Goal: Use online tool/utility: Utilize a website feature to perform a specific function

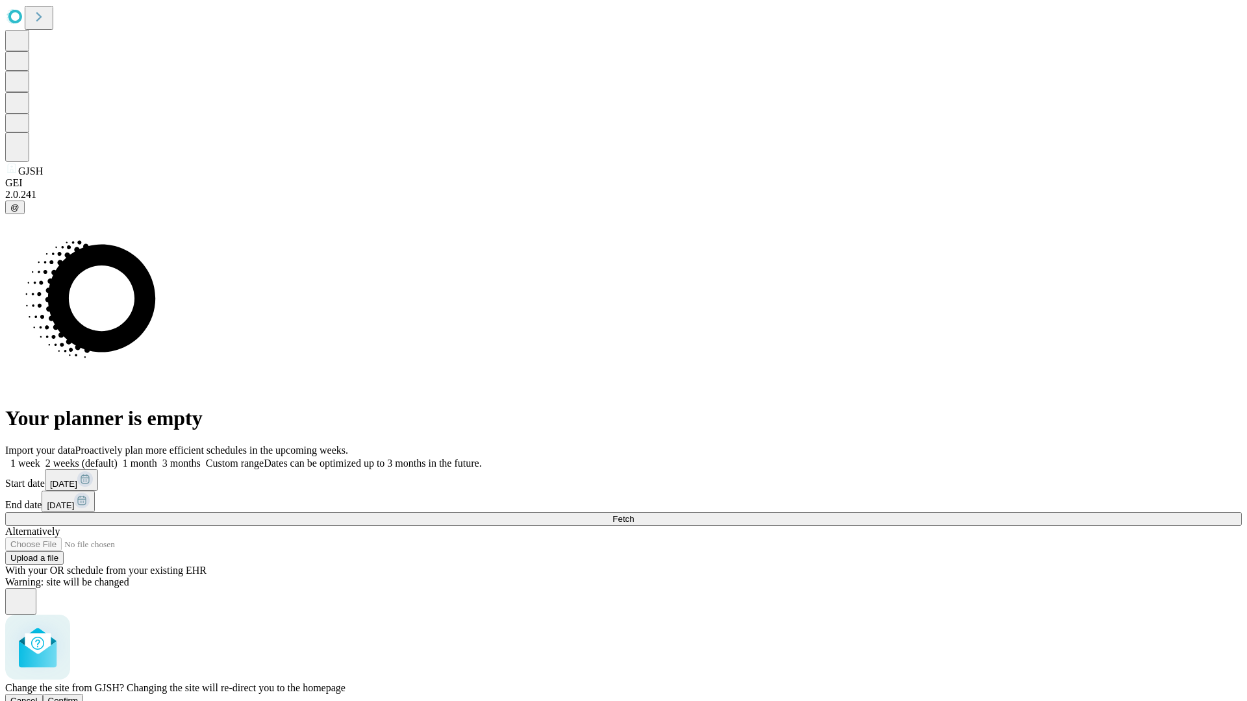
click at [79, 696] on span "Confirm" at bounding box center [63, 701] width 31 height 10
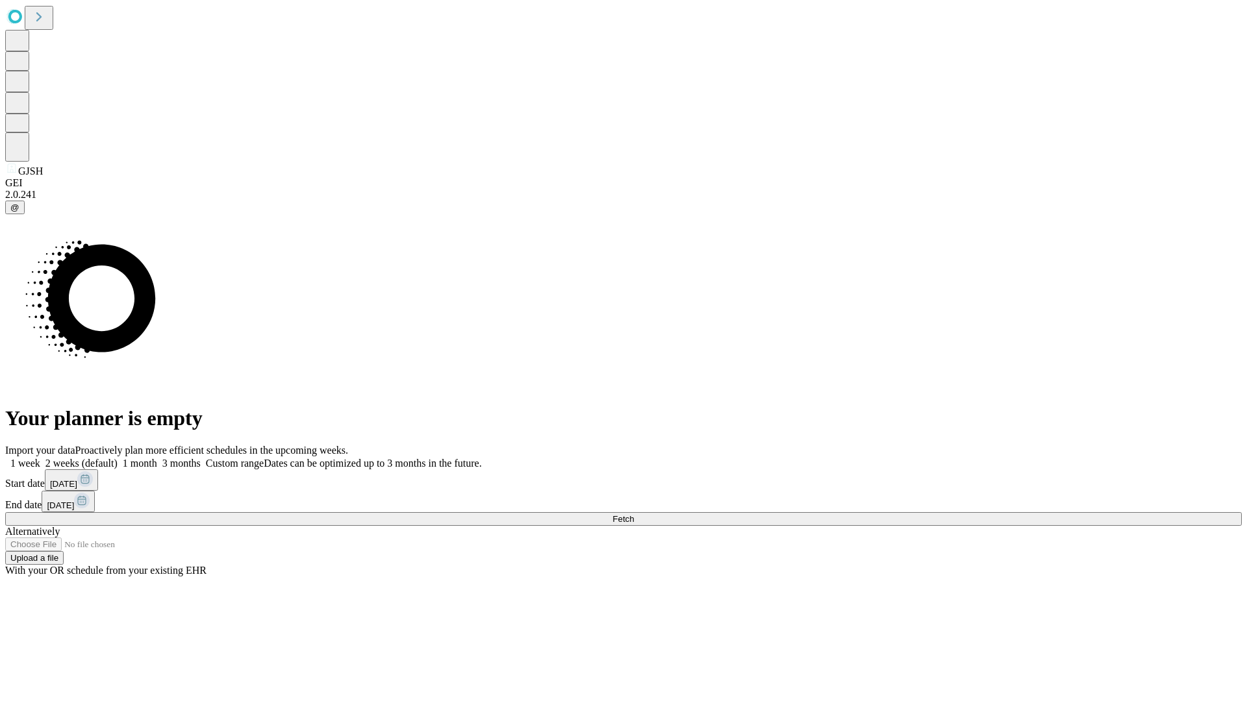
click at [40, 458] on label "1 week" at bounding box center [22, 463] width 35 height 11
click at [634, 514] on span "Fetch" at bounding box center [622, 519] width 21 height 10
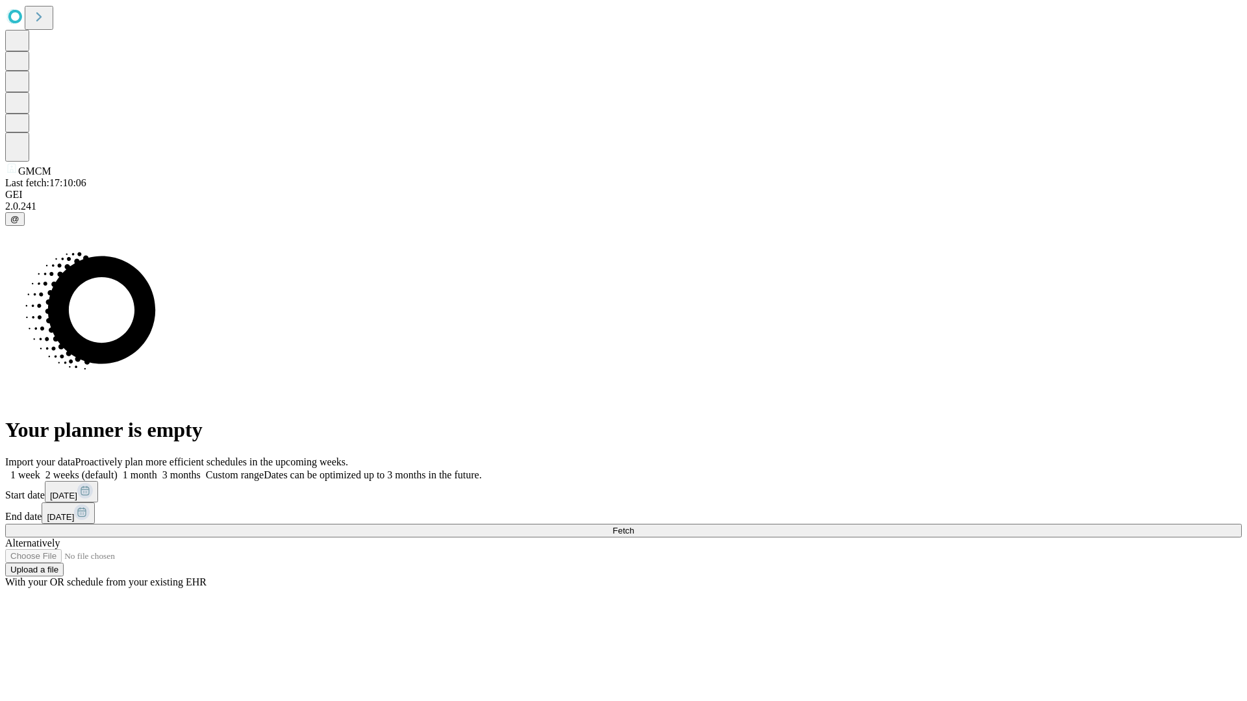
click at [40, 470] on label "1 week" at bounding box center [22, 475] width 35 height 11
click at [634, 526] on span "Fetch" at bounding box center [622, 531] width 21 height 10
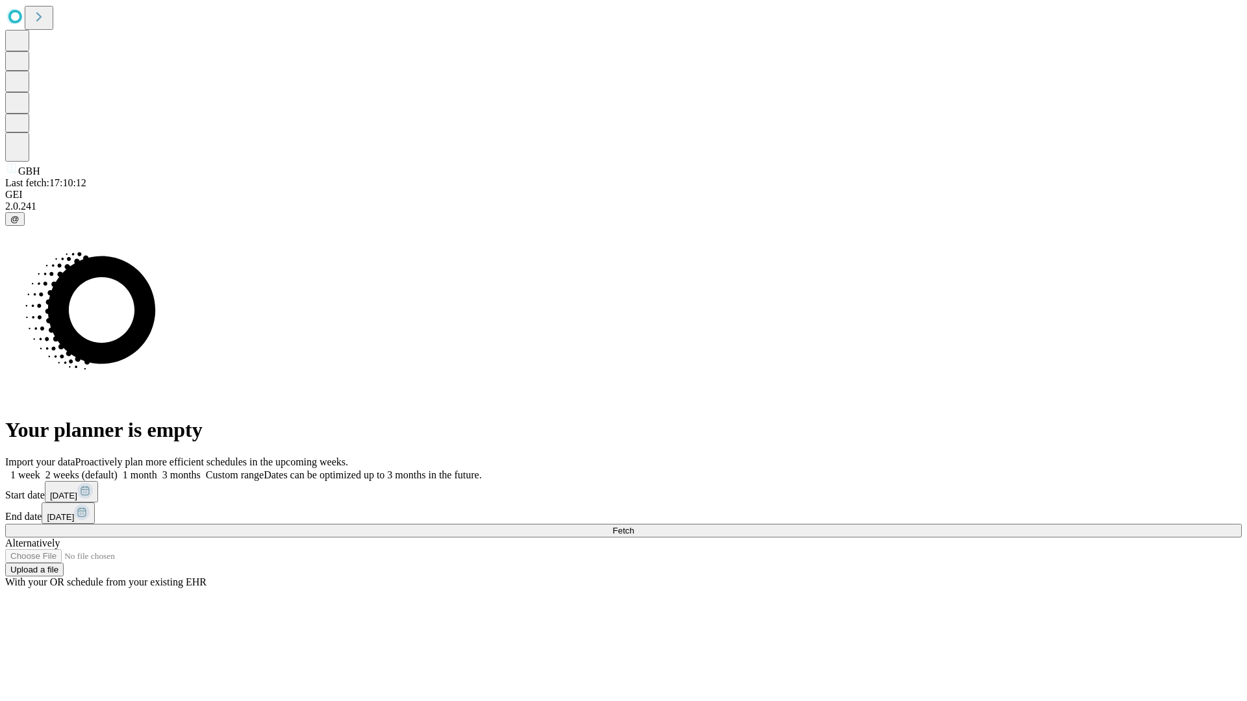
click at [40, 470] on label "1 week" at bounding box center [22, 475] width 35 height 11
click at [634, 526] on span "Fetch" at bounding box center [622, 531] width 21 height 10
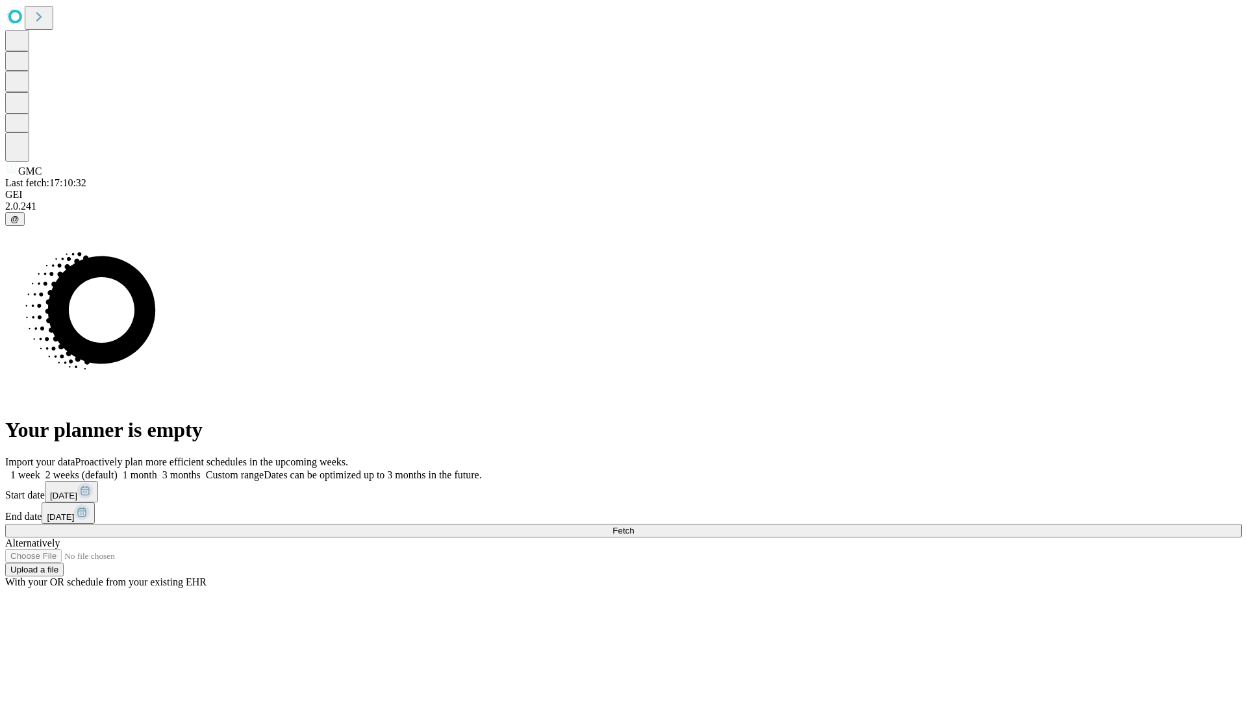
click at [634, 526] on span "Fetch" at bounding box center [622, 531] width 21 height 10
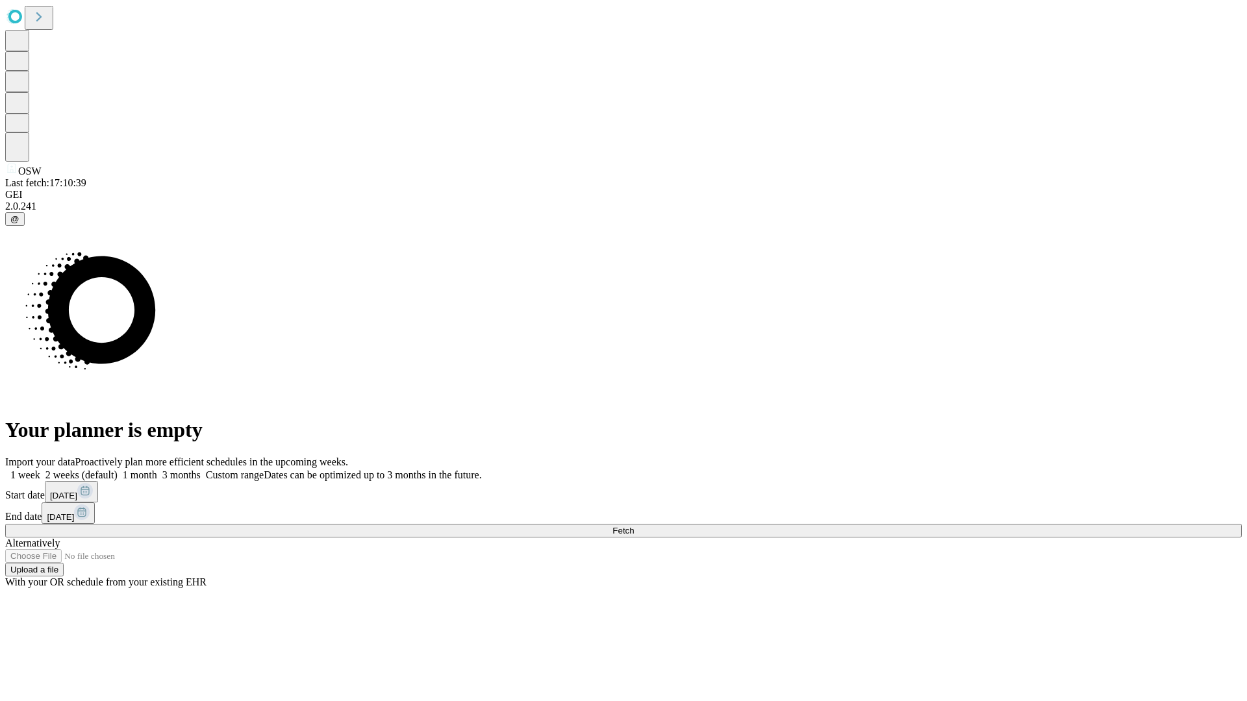
click at [40, 470] on label "1 week" at bounding box center [22, 475] width 35 height 11
click at [634, 526] on span "Fetch" at bounding box center [622, 531] width 21 height 10
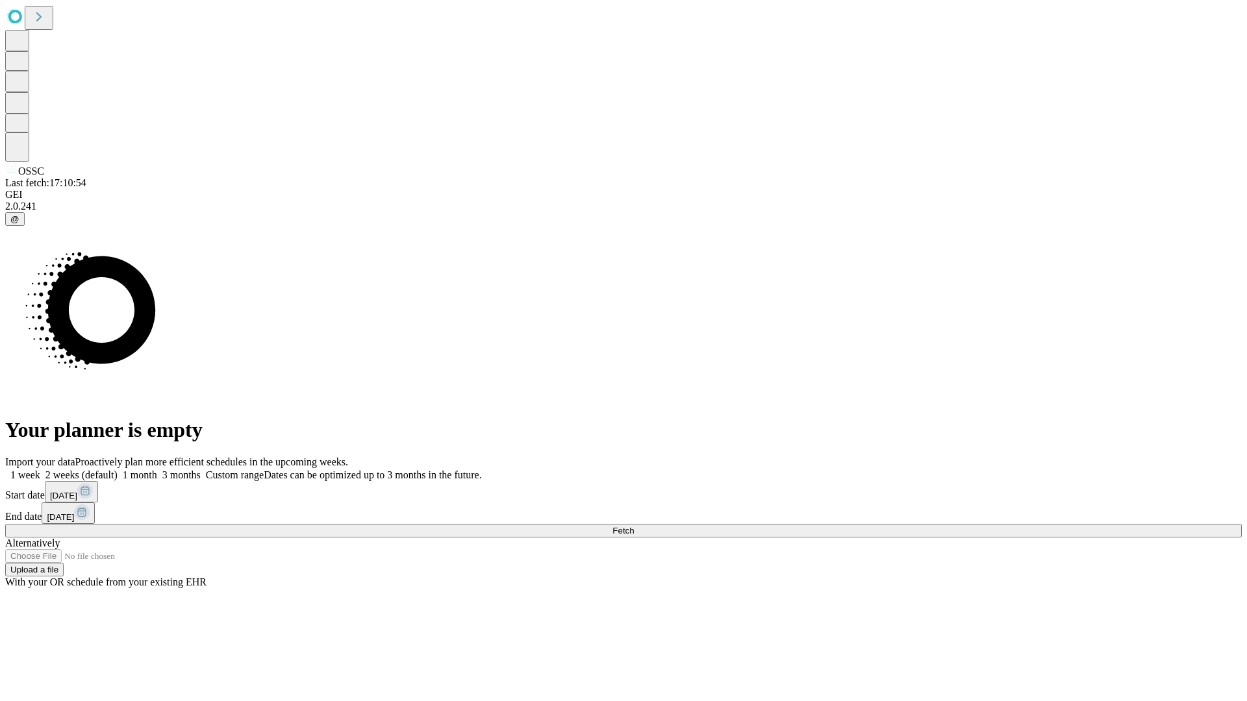
click at [40, 470] on label "1 week" at bounding box center [22, 475] width 35 height 11
click at [634, 526] on span "Fetch" at bounding box center [622, 531] width 21 height 10
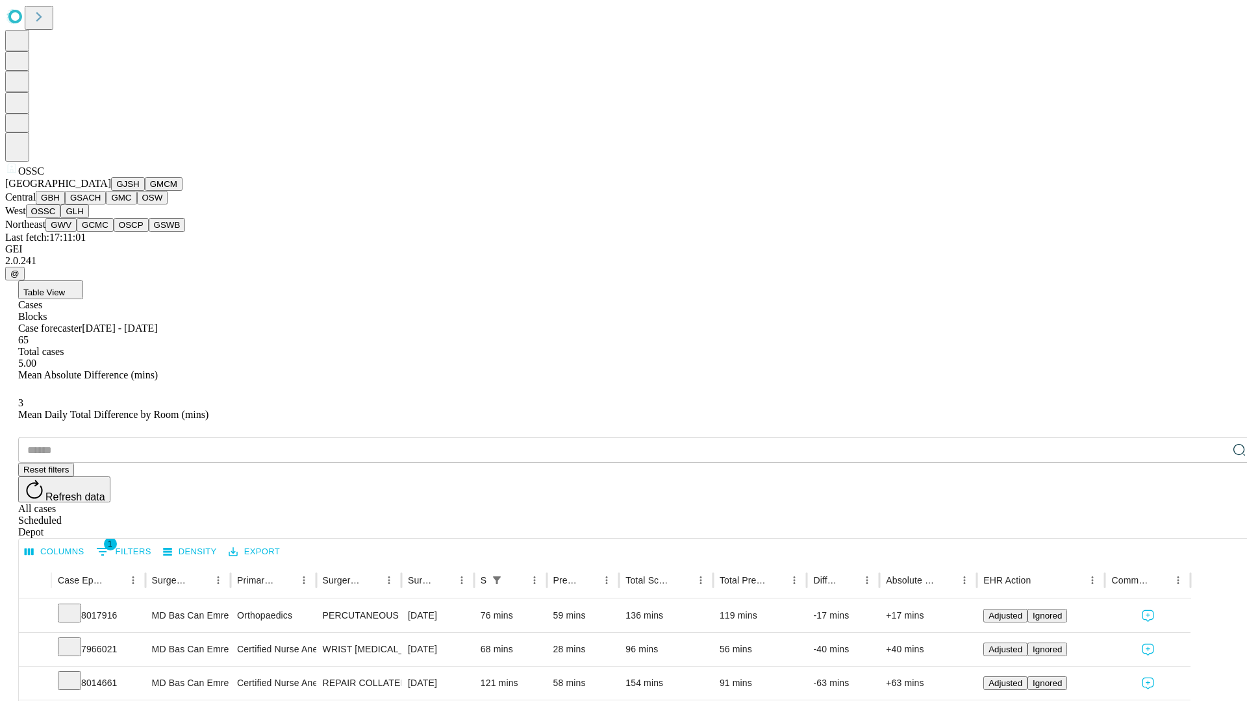
click at [88, 218] on button "GLH" at bounding box center [74, 212] width 28 height 14
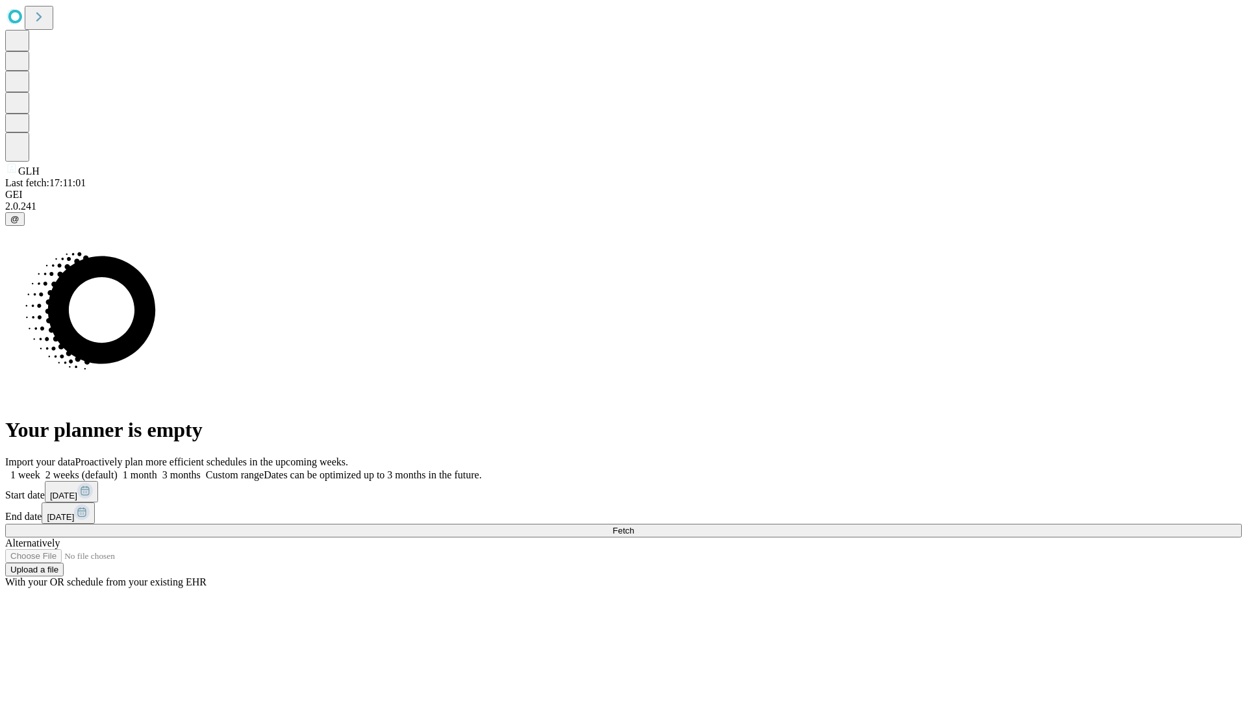
click at [40, 470] on label "1 week" at bounding box center [22, 475] width 35 height 11
click at [634, 526] on span "Fetch" at bounding box center [622, 531] width 21 height 10
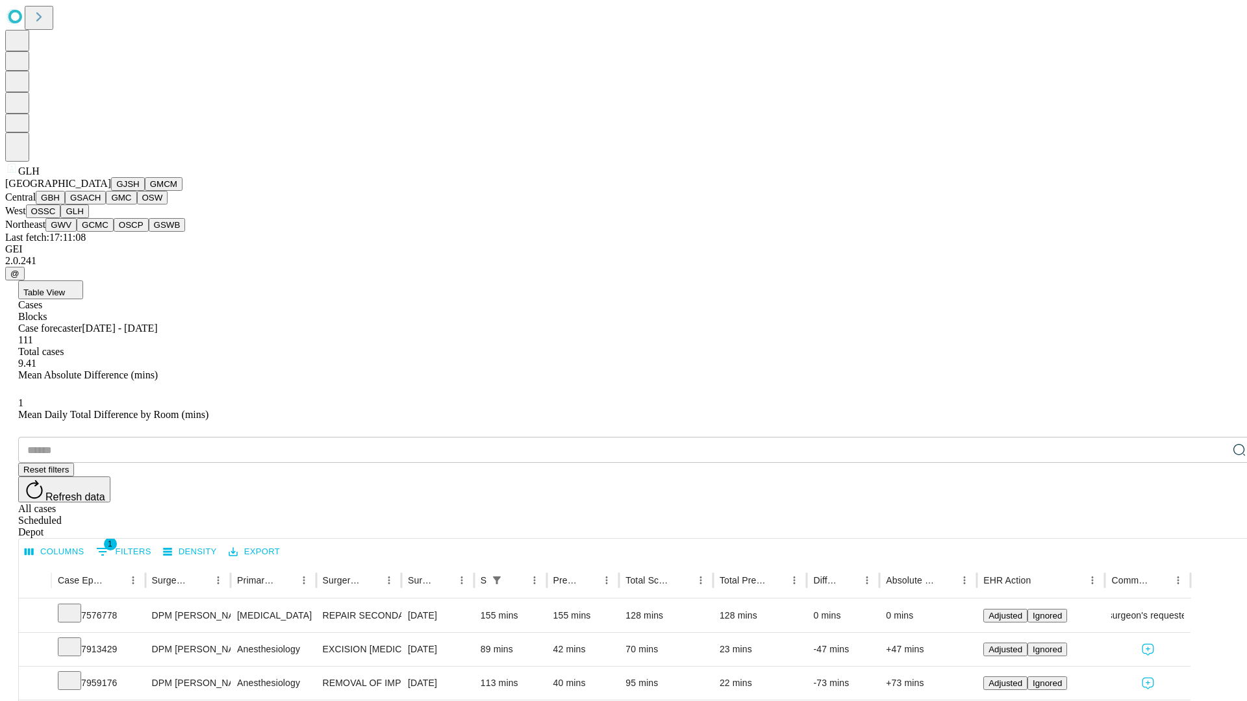
click at [77, 232] on button "GWV" at bounding box center [60, 225] width 31 height 14
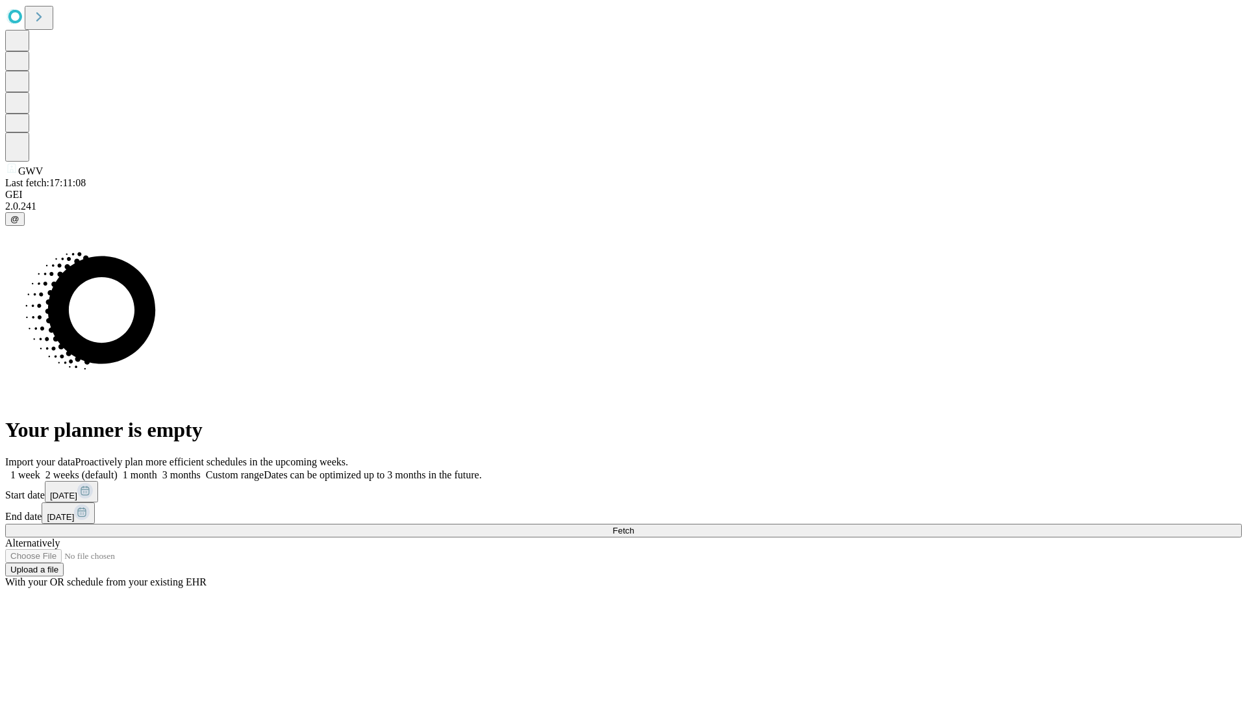
click at [634, 526] on span "Fetch" at bounding box center [622, 531] width 21 height 10
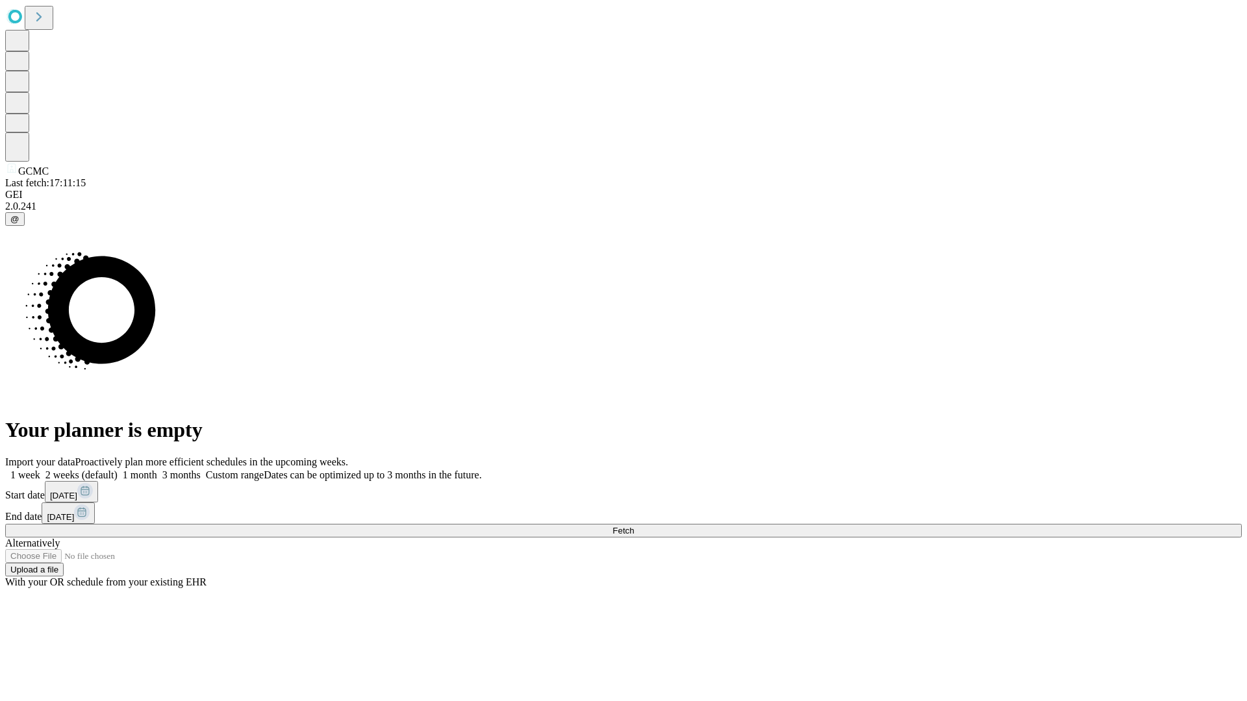
click at [634, 526] on span "Fetch" at bounding box center [622, 531] width 21 height 10
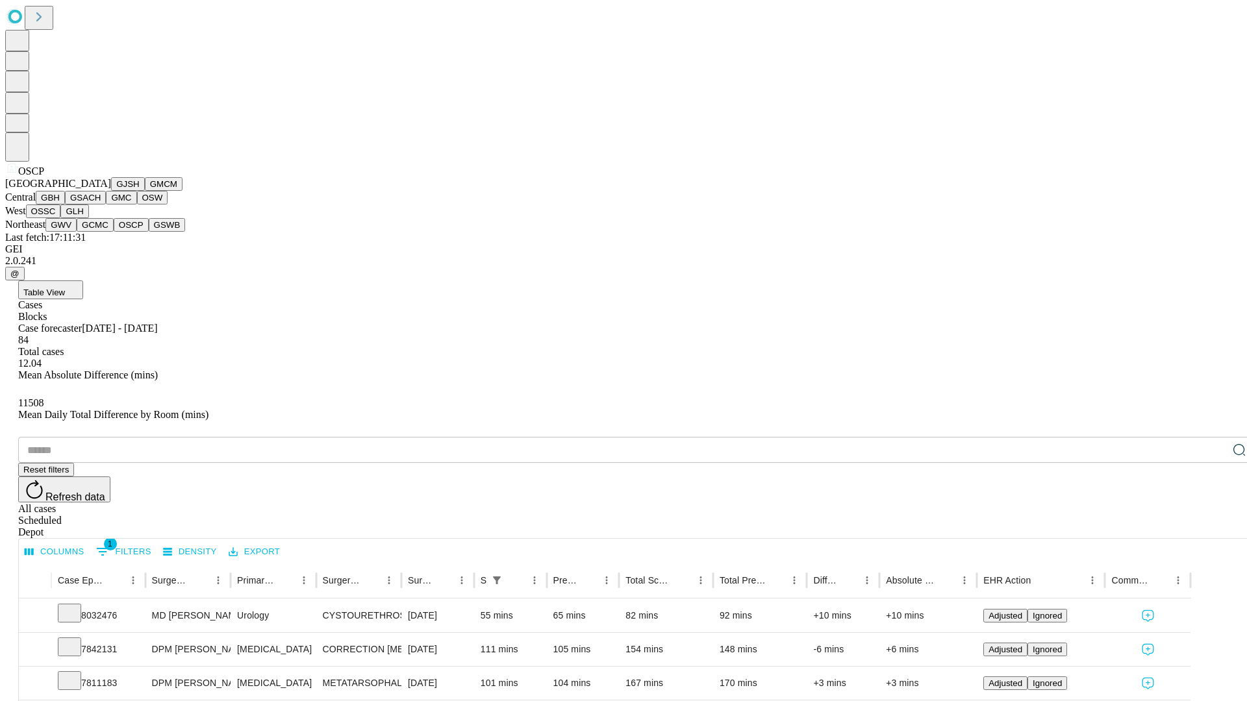
click at [149, 232] on button "GSWB" at bounding box center [167, 225] width 37 height 14
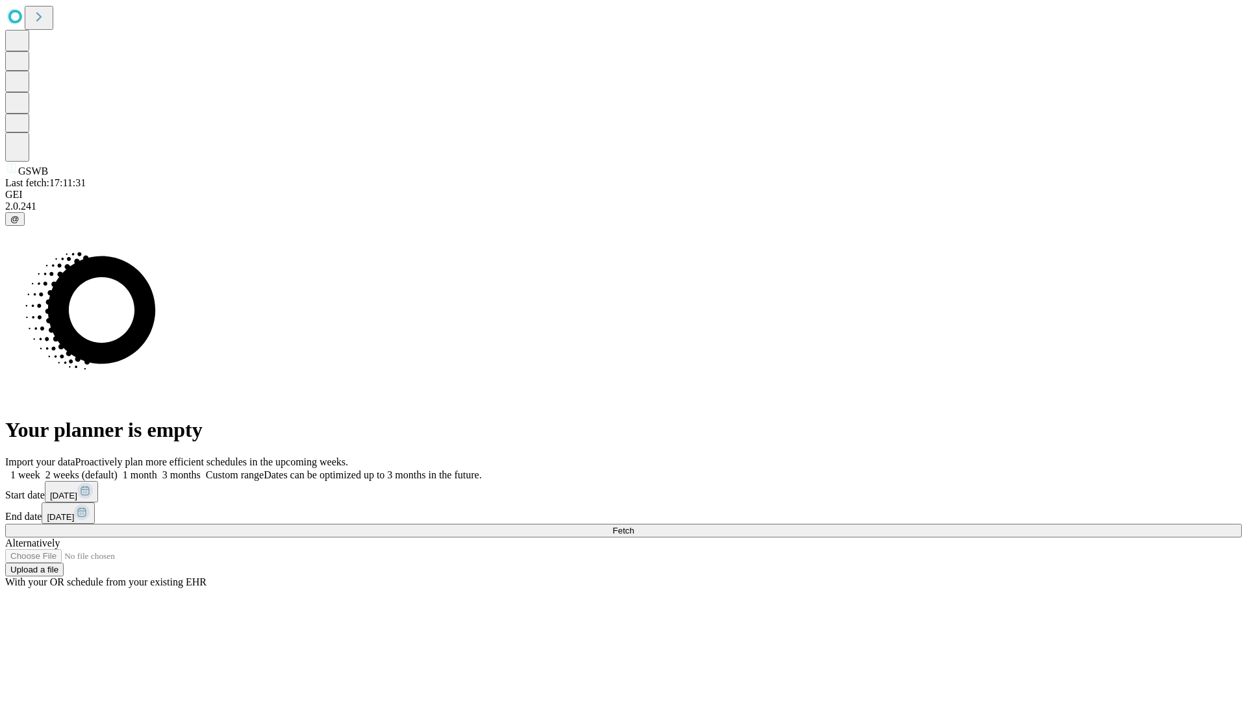
click at [40, 470] on label "1 week" at bounding box center [22, 475] width 35 height 11
click at [634, 526] on span "Fetch" at bounding box center [622, 531] width 21 height 10
